Goal: Task Accomplishment & Management: Use online tool/utility

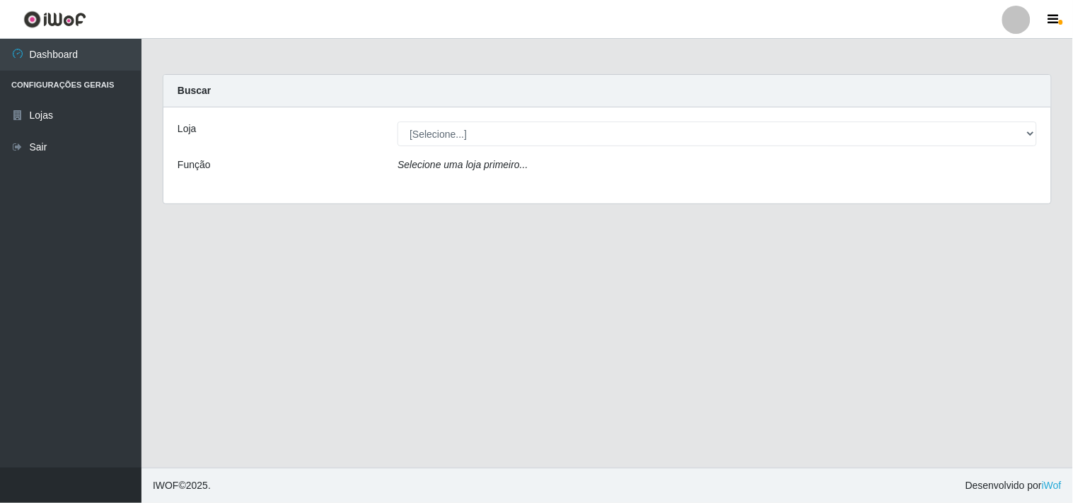
click at [1037, 134] on div "[Selecione...] Hiper Queiroz - [GEOGRAPHIC_DATA]" at bounding box center [717, 134] width 660 height 25
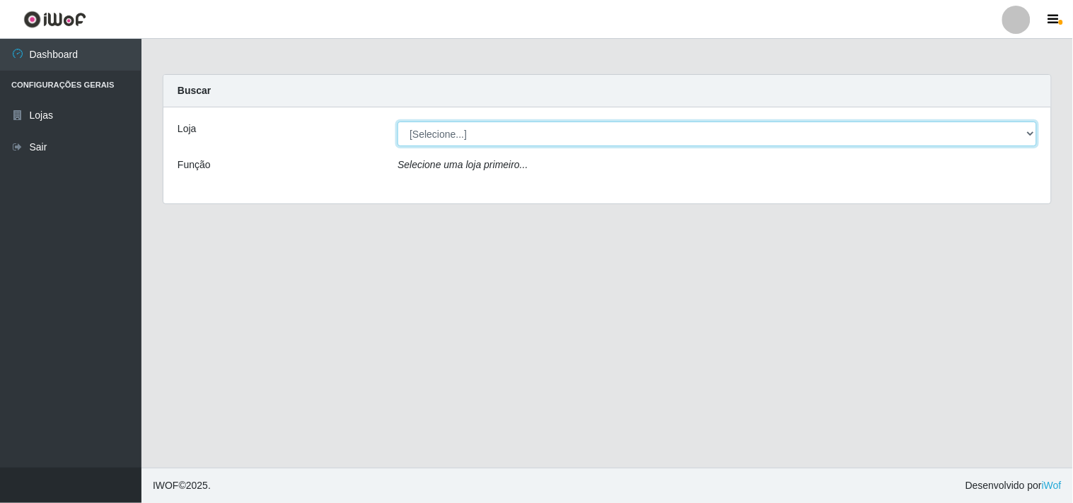
click at [1033, 136] on select "[Selecione...] Hiper Queiroz - [GEOGRAPHIC_DATA]" at bounding box center [716, 134] width 639 height 25
select select "514"
click at [397, 122] on select "[Selecione...] Hiper Queiroz - [GEOGRAPHIC_DATA]" at bounding box center [716, 134] width 639 height 25
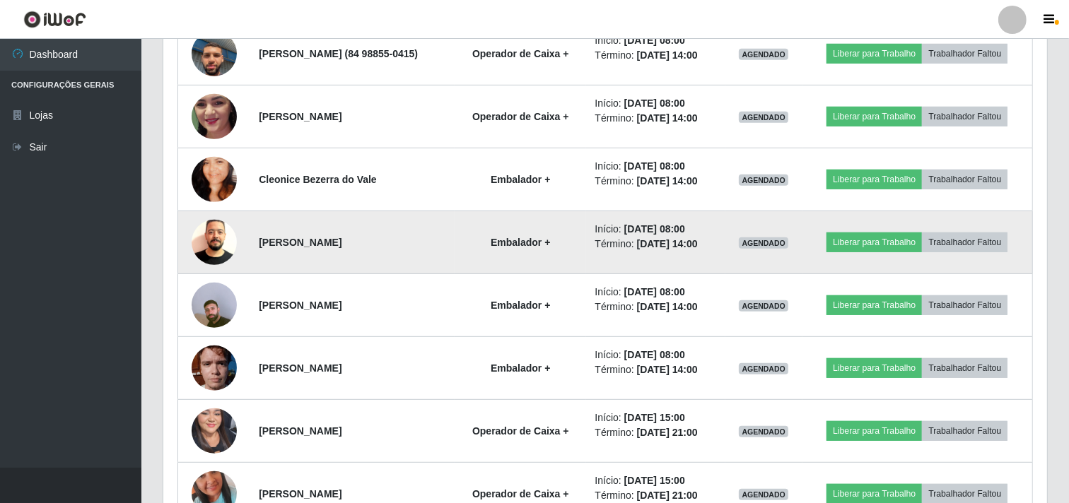
scroll to position [625, 0]
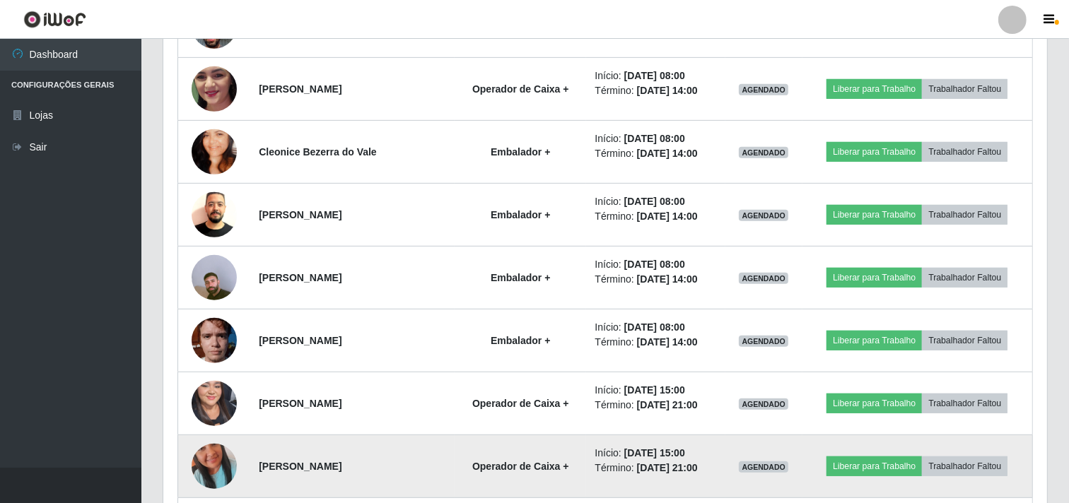
click at [199, 468] on img at bounding box center [214, 466] width 45 height 81
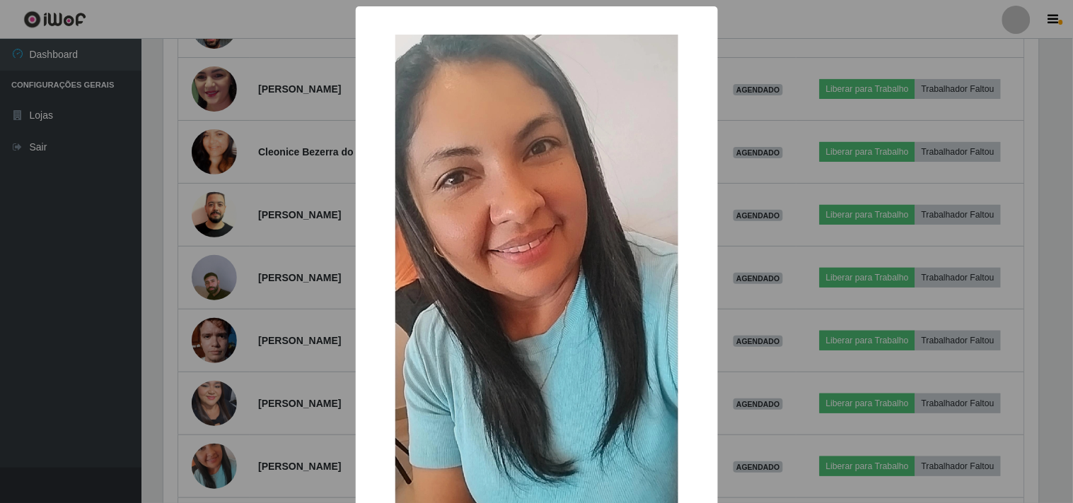
click at [117, 407] on div "× OK Cancel" at bounding box center [536, 251] width 1073 height 503
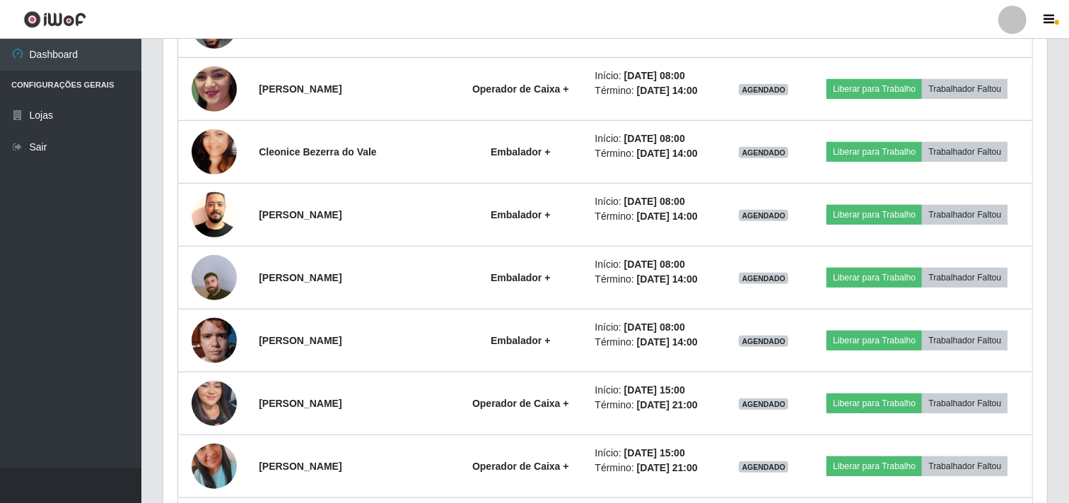
scroll to position [293, 884]
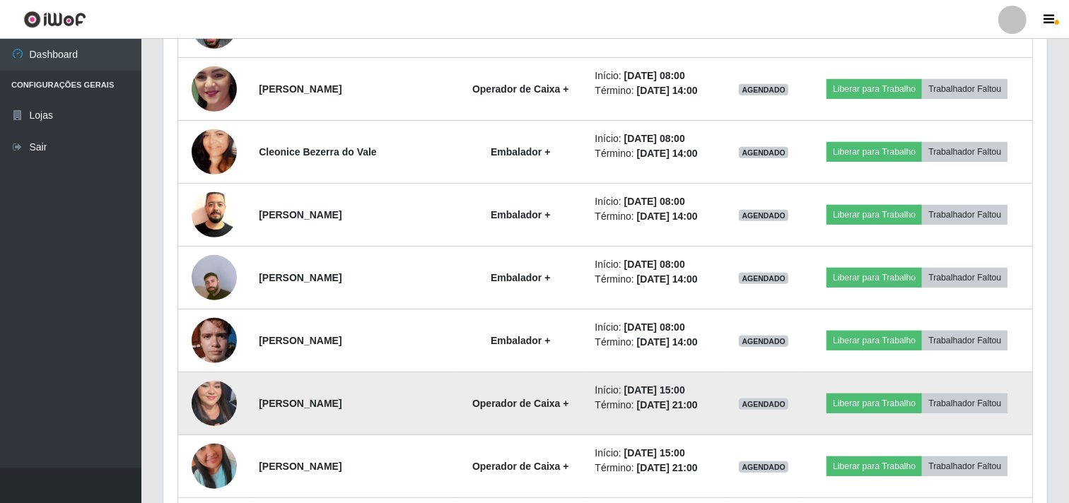
click at [202, 407] on img at bounding box center [214, 404] width 45 height 98
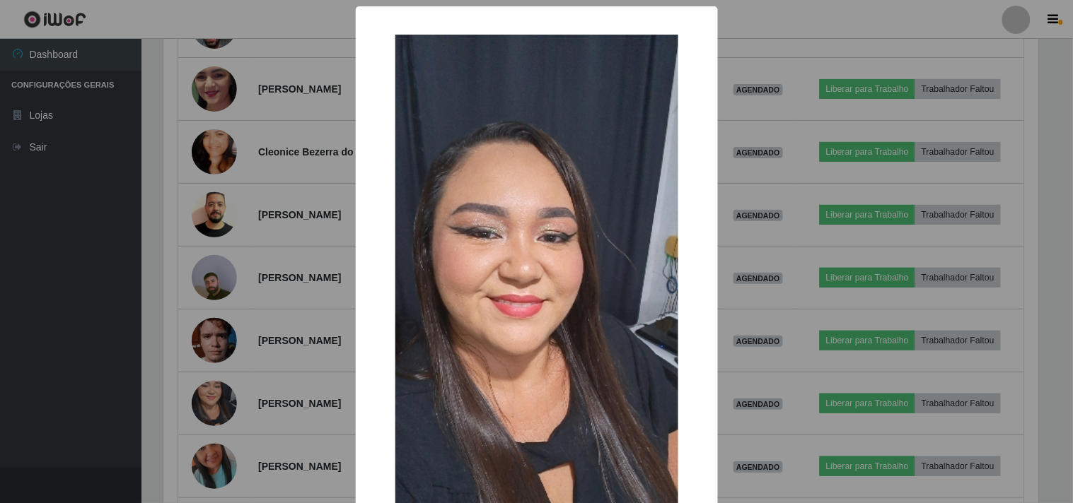
click at [54, 400] on div "× OK Cancel" at bounding box center [536, 251] width 1073 height 503
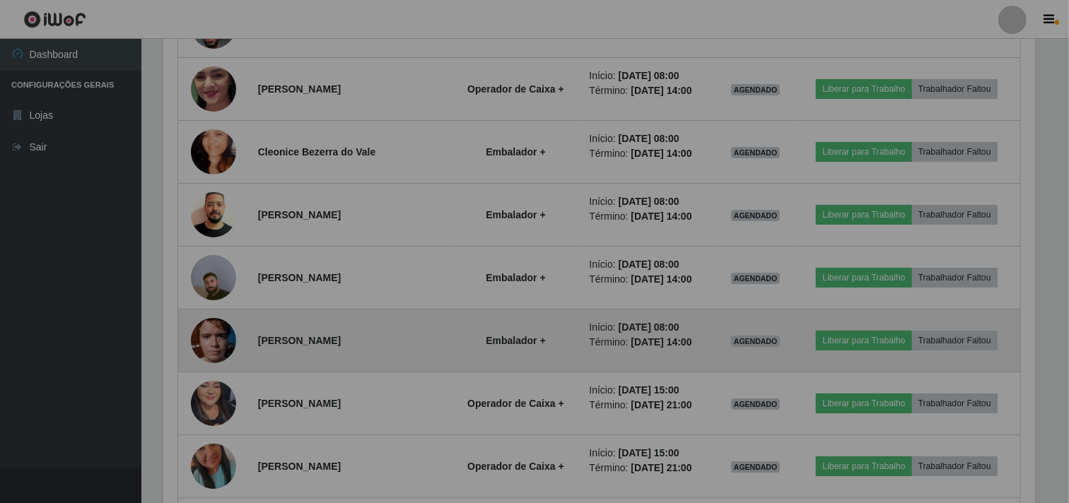
scroll to position [293, 884]
